Goal: Browse casually

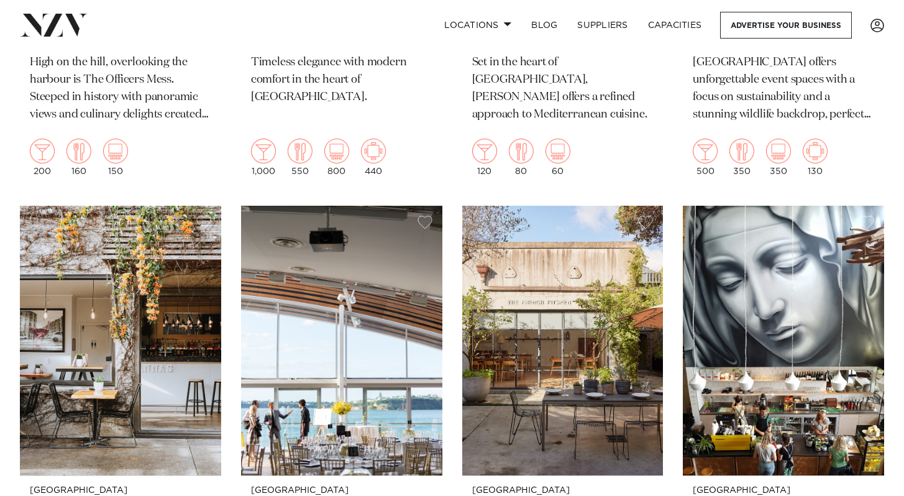
scroll to position [7163, 0]
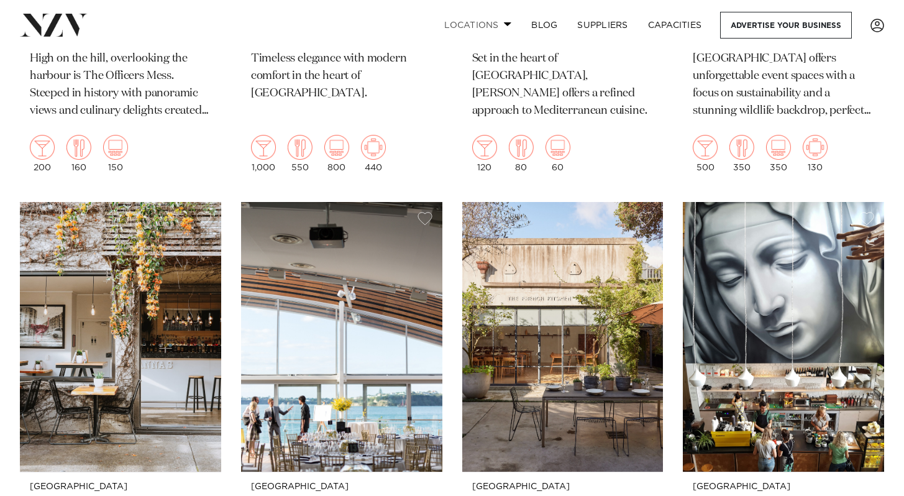
click at [505, 25] on span at bounding box center [508, 24] width 8 height 4
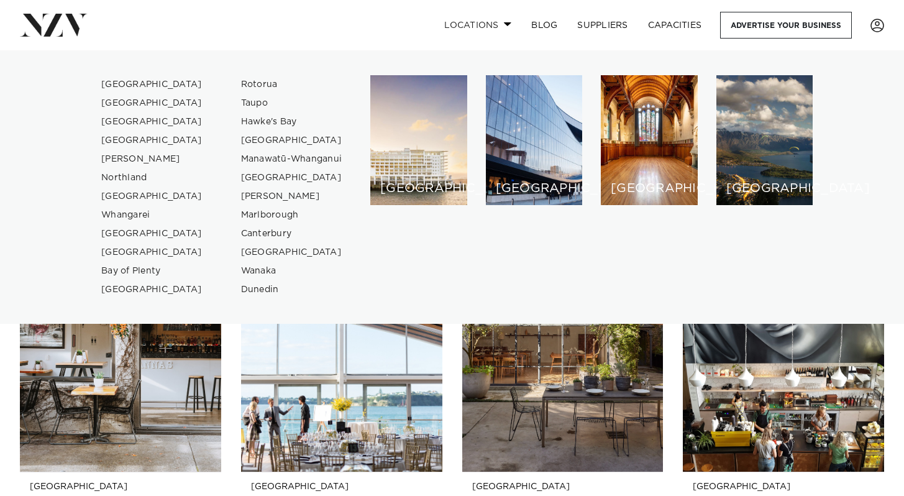
click at [505, 25] on span at bounding box center [508, 24] width 8 height 4
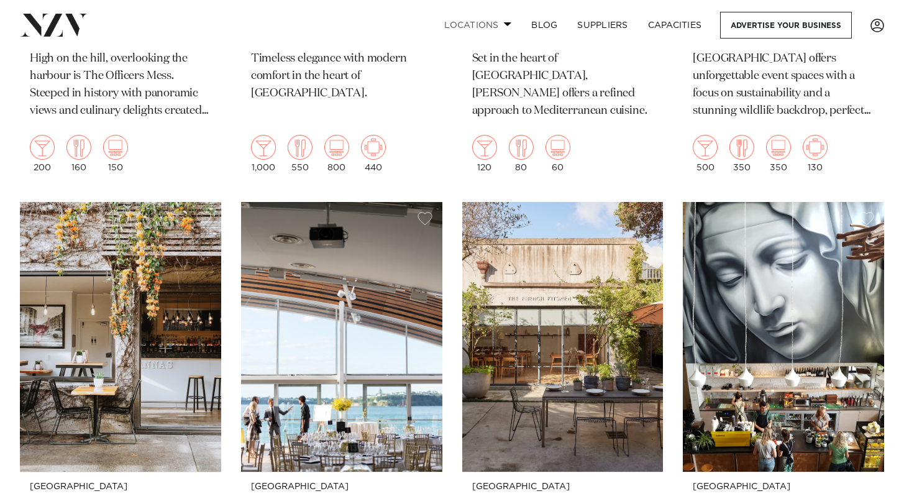
click at [510, 24] on span at bounding box center [508, 24] width 8 height 4
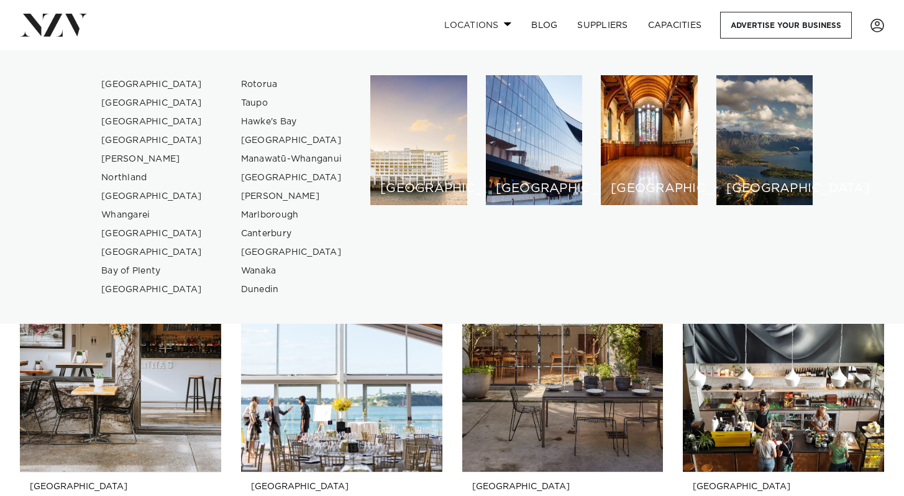
click at [510, 24] on span at bounding box center [508, 24] width 8 height 4
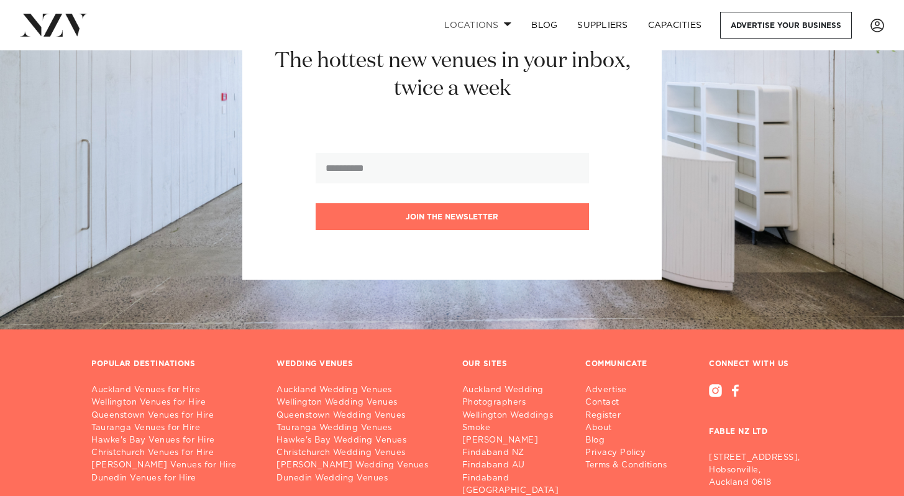
scroll to position [13011, 0]
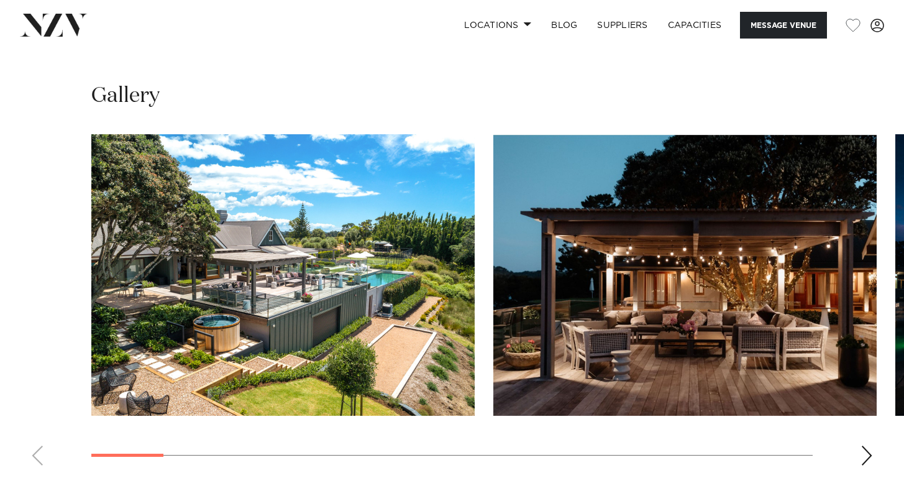
scroll to position [1074, 0]
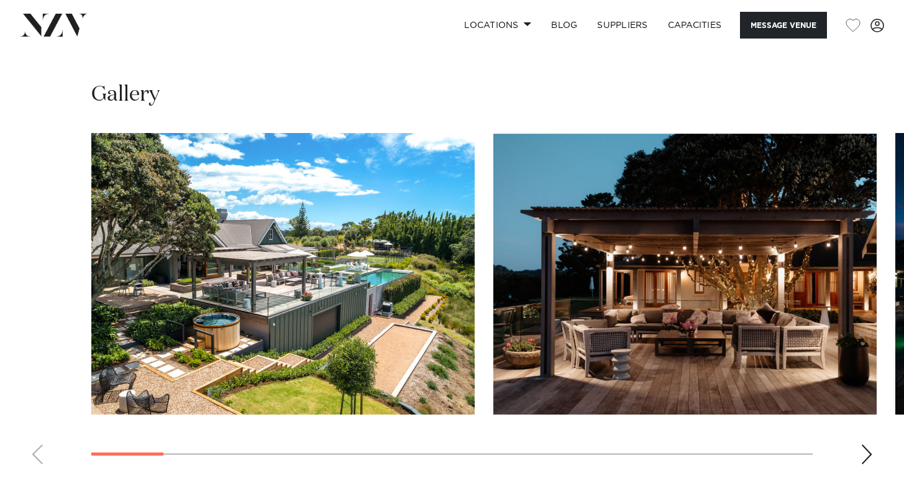
click at [863, 451] on div "Next slide" at bounding box center [866, 454] width 12 height 20
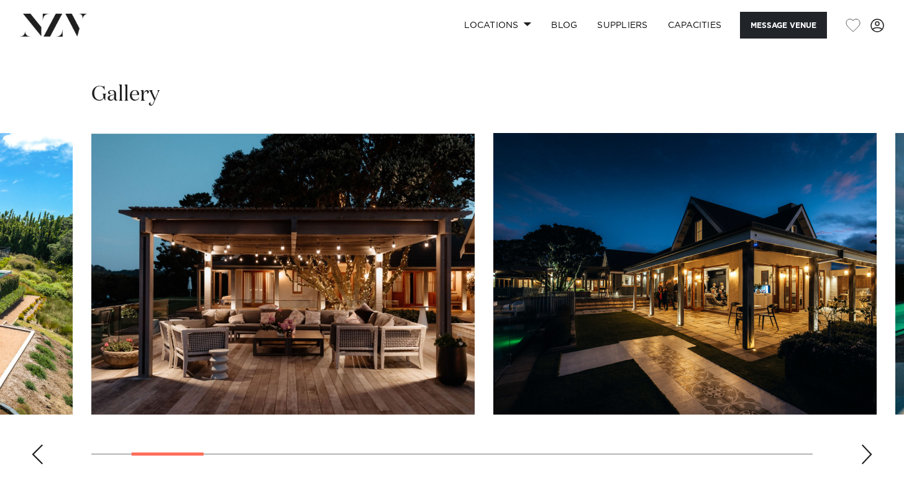
click at [868, 456] on div "Next slide" at bounding box center [866, 454] width 12 height 20
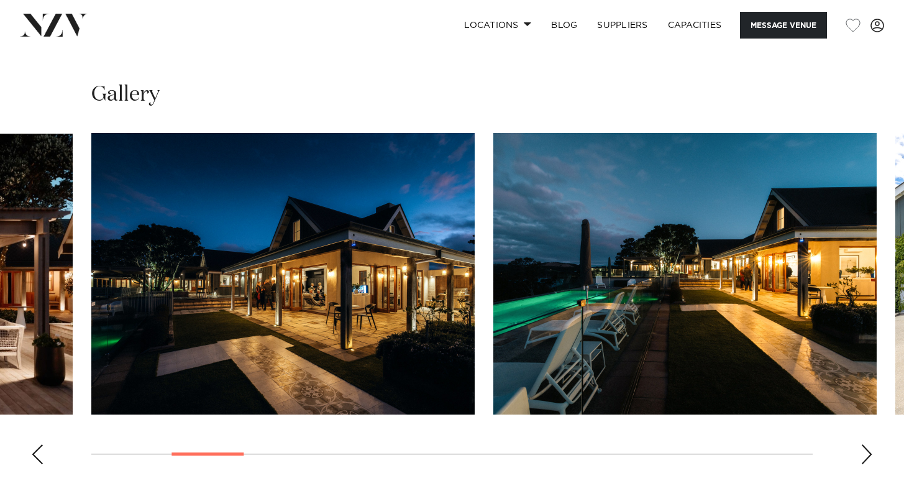
click at [868, 456] on div "Next slide" at bounding box center [866, 454] width 12 height 20
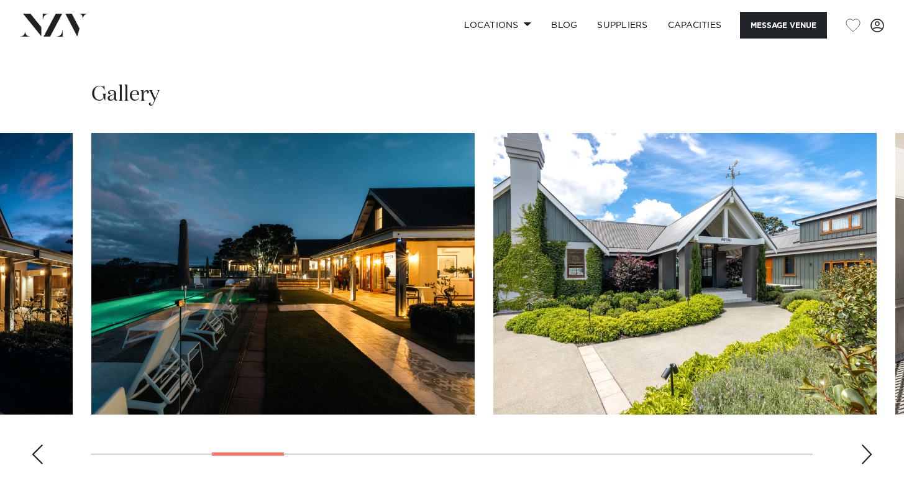
click at [868, 456] on div "Next slide" at bounding box center [866, 454] width 12 height 20
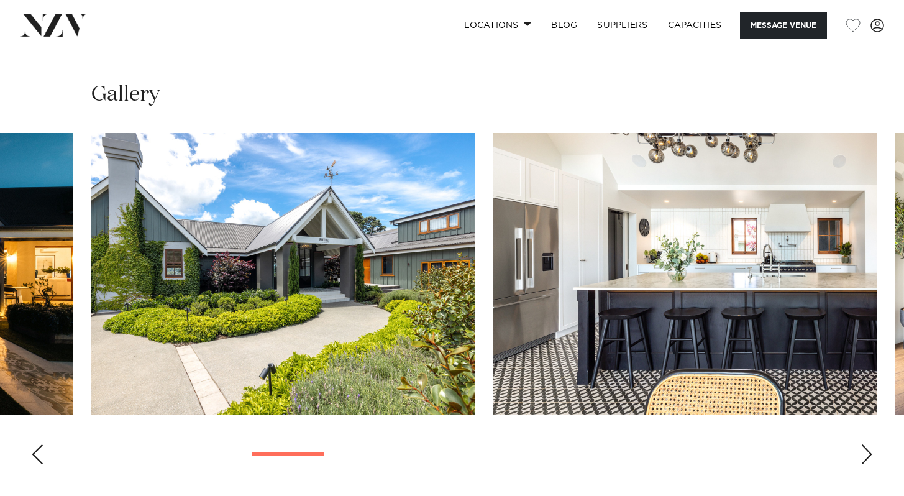
click at [868, 456] on div "Next slide" at bounding box center [866, 454] width 12 height 20
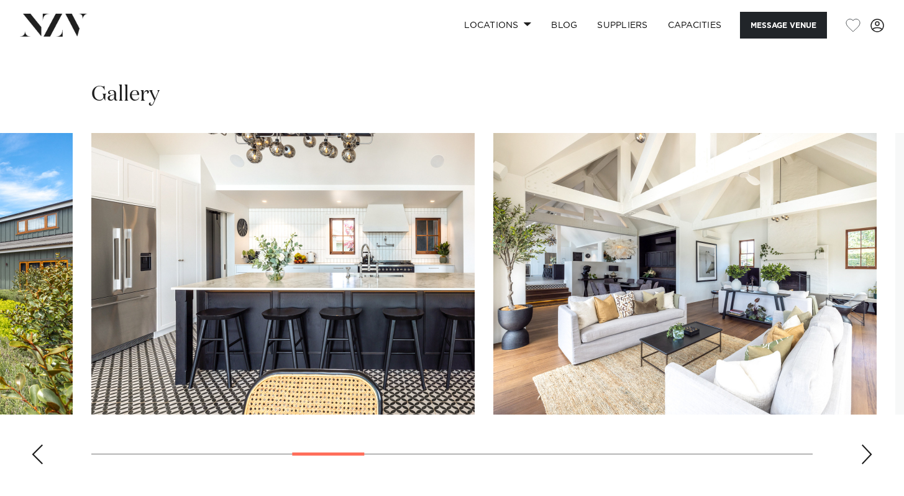
click at [868, 456] on div "Next slide" at bounding box center [866, 454] width 12 height 20
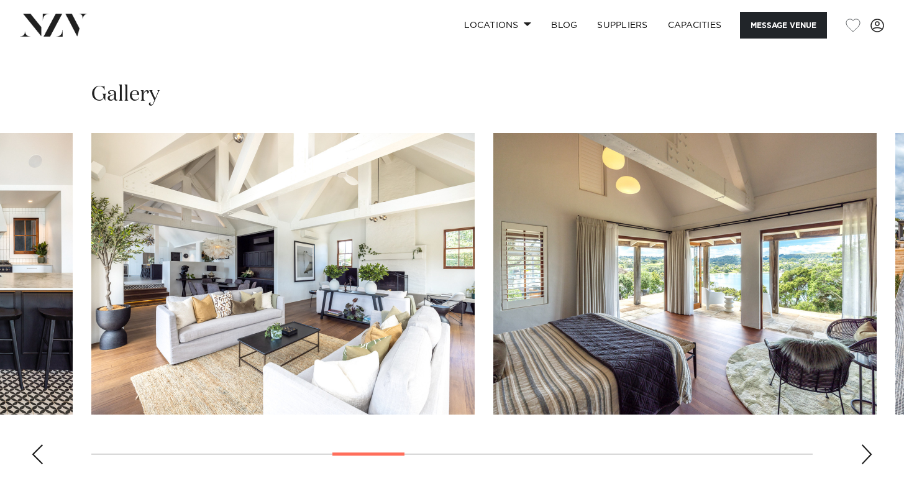
click at [880, 458] on swiper-container at bounding box center [452, 303] width 904 height 341
click at [861, 458] on div "Next slide" at bounding box center [866, 454] width 12 height 20
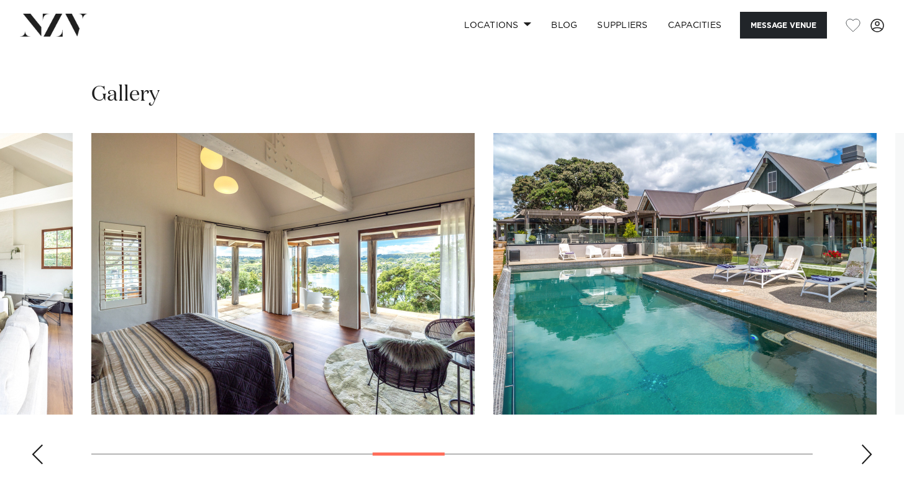
click at [861, 458] on div "Next slide" at bounding box center [866, 454] width 12 height 20
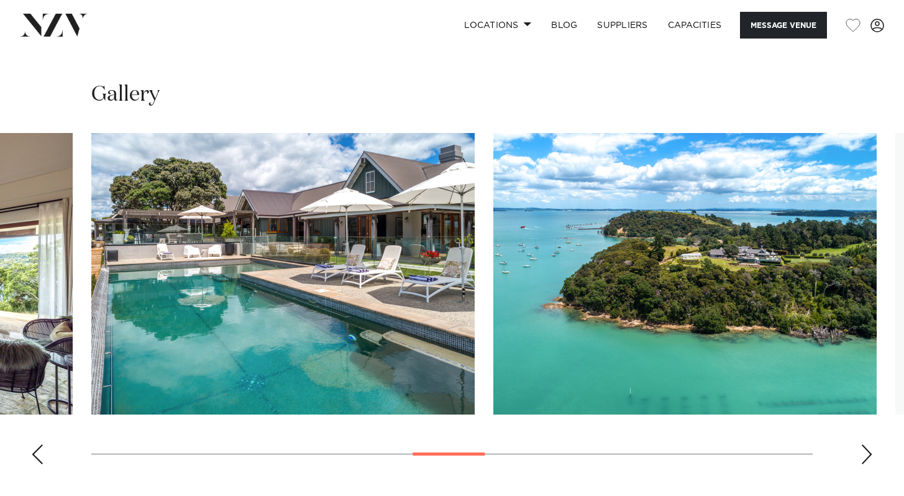
click at [861, 458] on div "Next slide" at bounding box center [866, 454] width 12 height 20
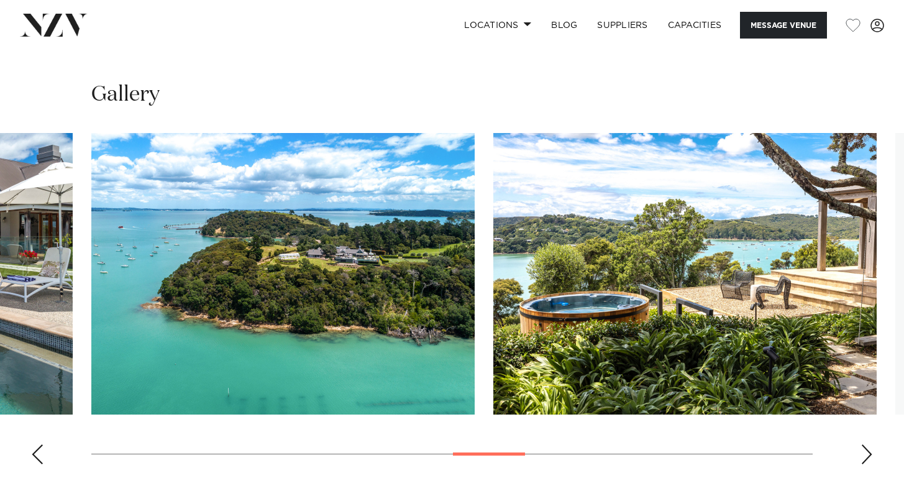
click at [861, 458] on div "Next slide" at bounding box center [866, 454] width 12 height 20
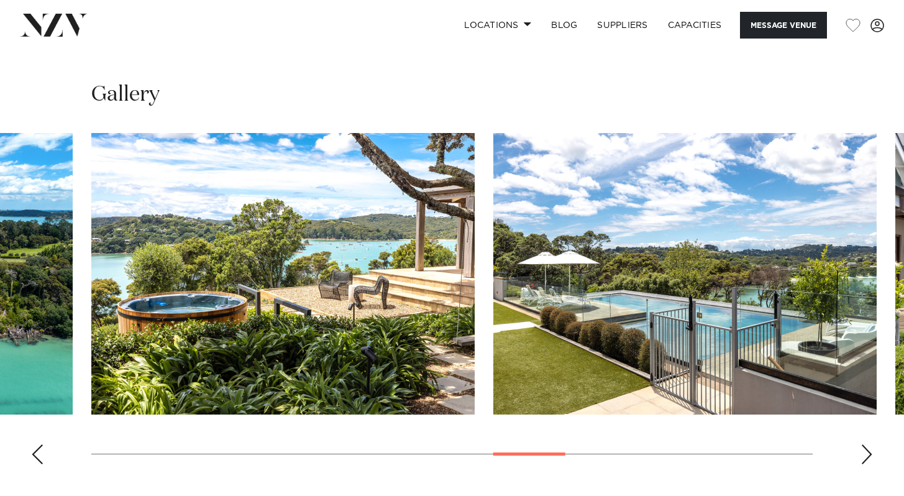
click at [861, 458] on div "Next slide" at bounding box center [866, 454] width 12 height 20
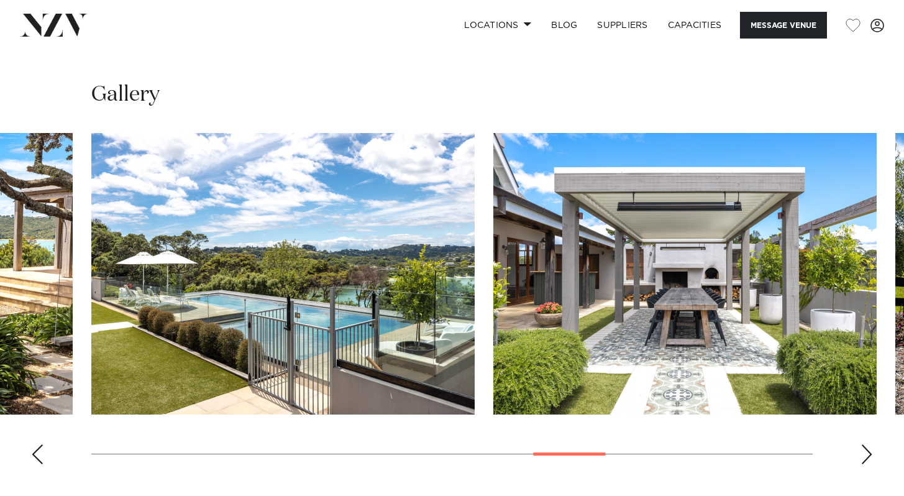
click at [861, 458] on div "Next slide" at bounding box center [866, 454] width 12 height 20
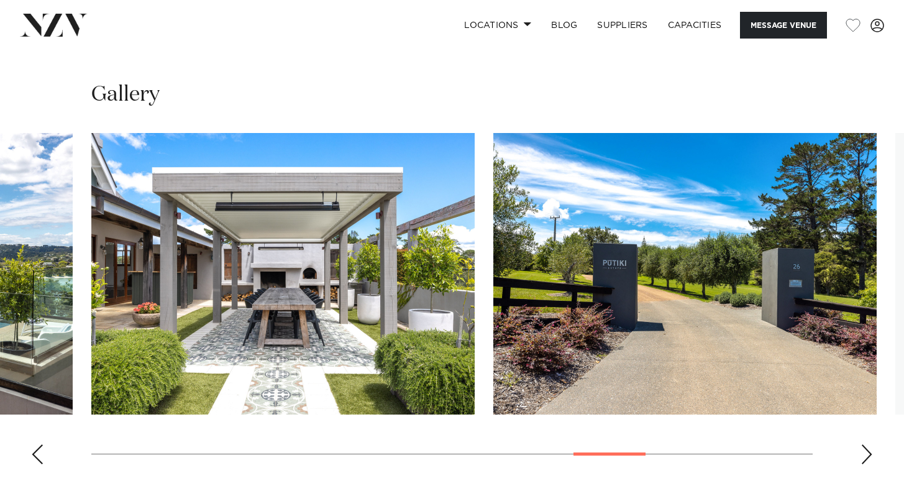
click at [861, 458] on div "Next slide" at bounding box center [866, 454] width 12 height 20
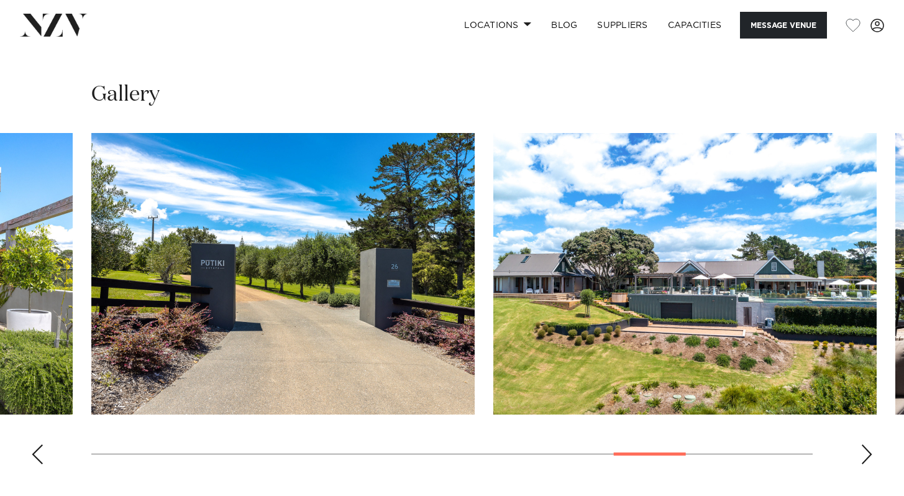
click at [861, 458] on div "Next slide" at bounding box center [866, 454] width 12 height 20
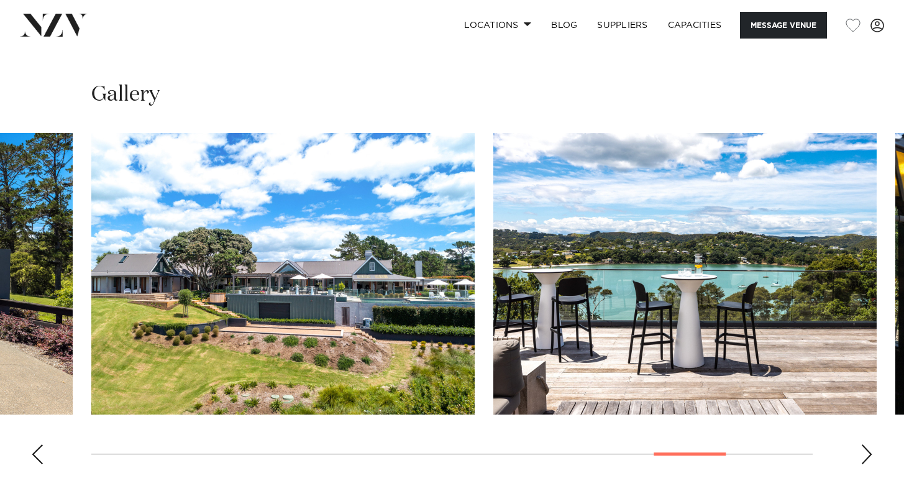
click at [861, 458] on div "Next slide" at bounding box center [866, 454] width 12 height 20
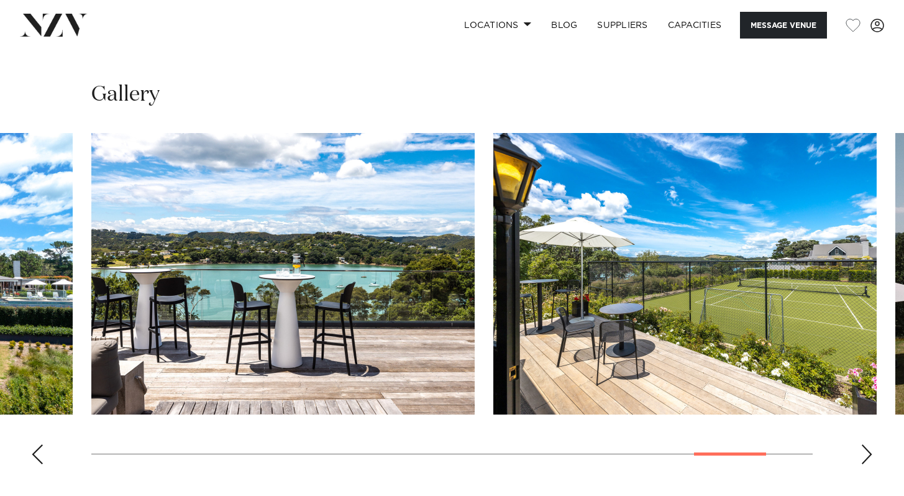
click at [861, 458] on div "Next slide" at bounding box center [866, 454] width 12 height 20
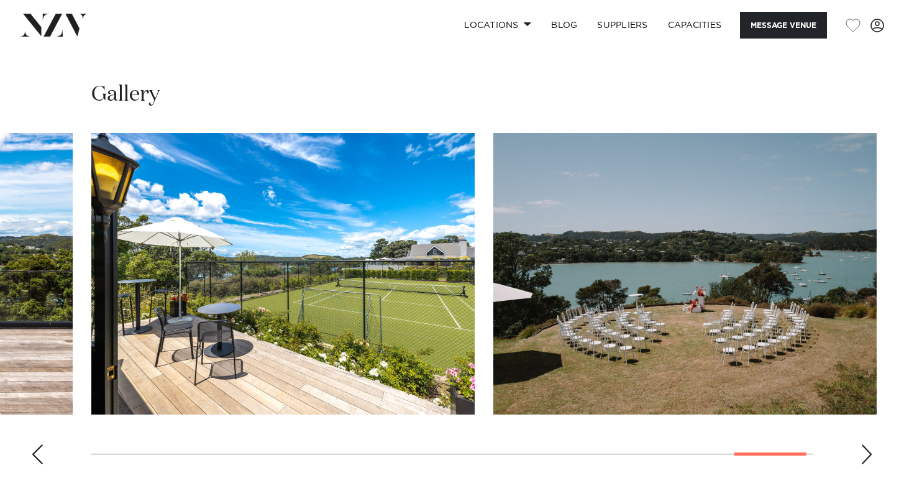
click at [865, 456] on div "Next slide" at bounding box center [866, 454] width 12 height 20
